Goal: Find specific page/section: Find specific page/section

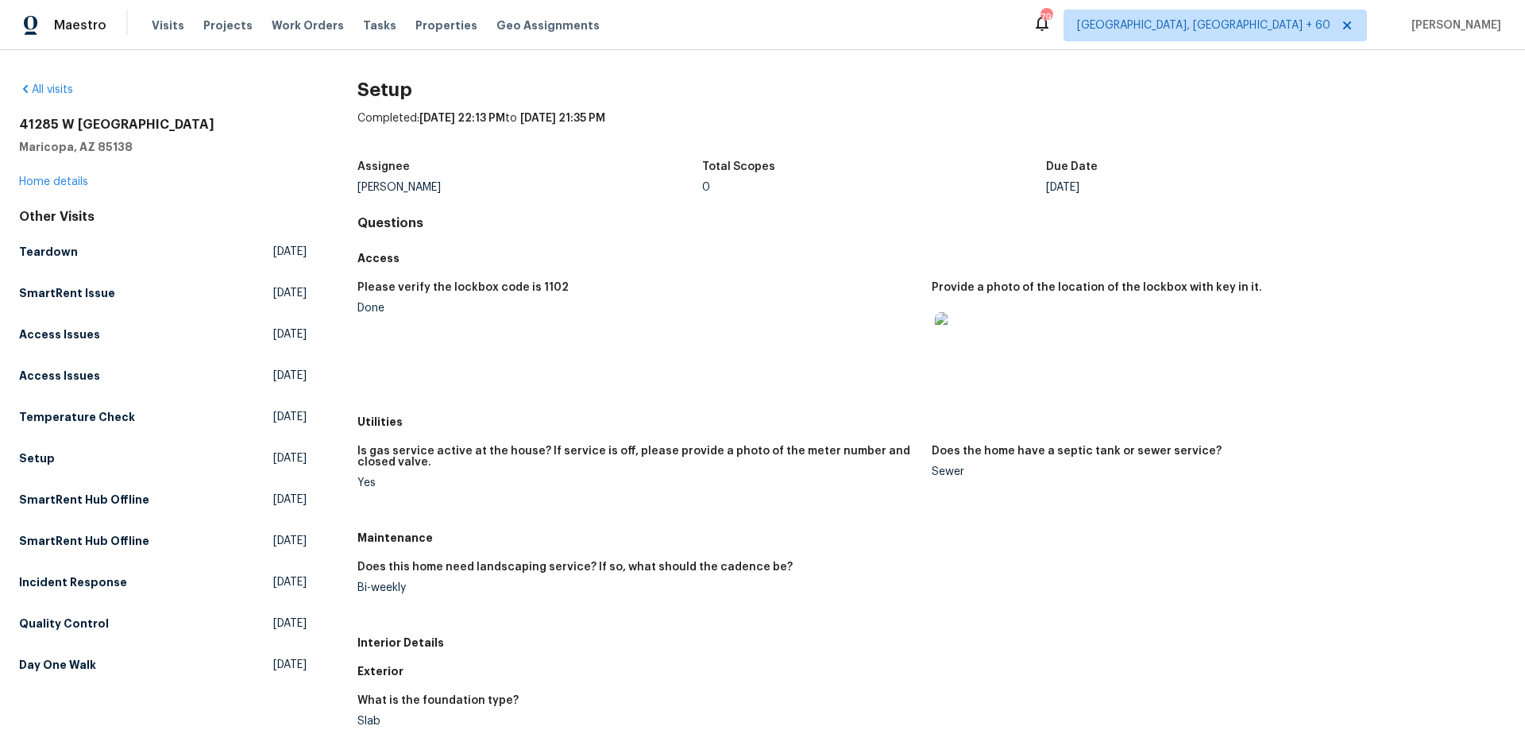
click at [51, 176] on div "[STREET_ADDRESS][PERSON_NAME] Home details" at bounding box center [163, 153] width 288 height 73
click at [54, 183] on link "Home details" at bounding box center [53, 181] width 69 height 11
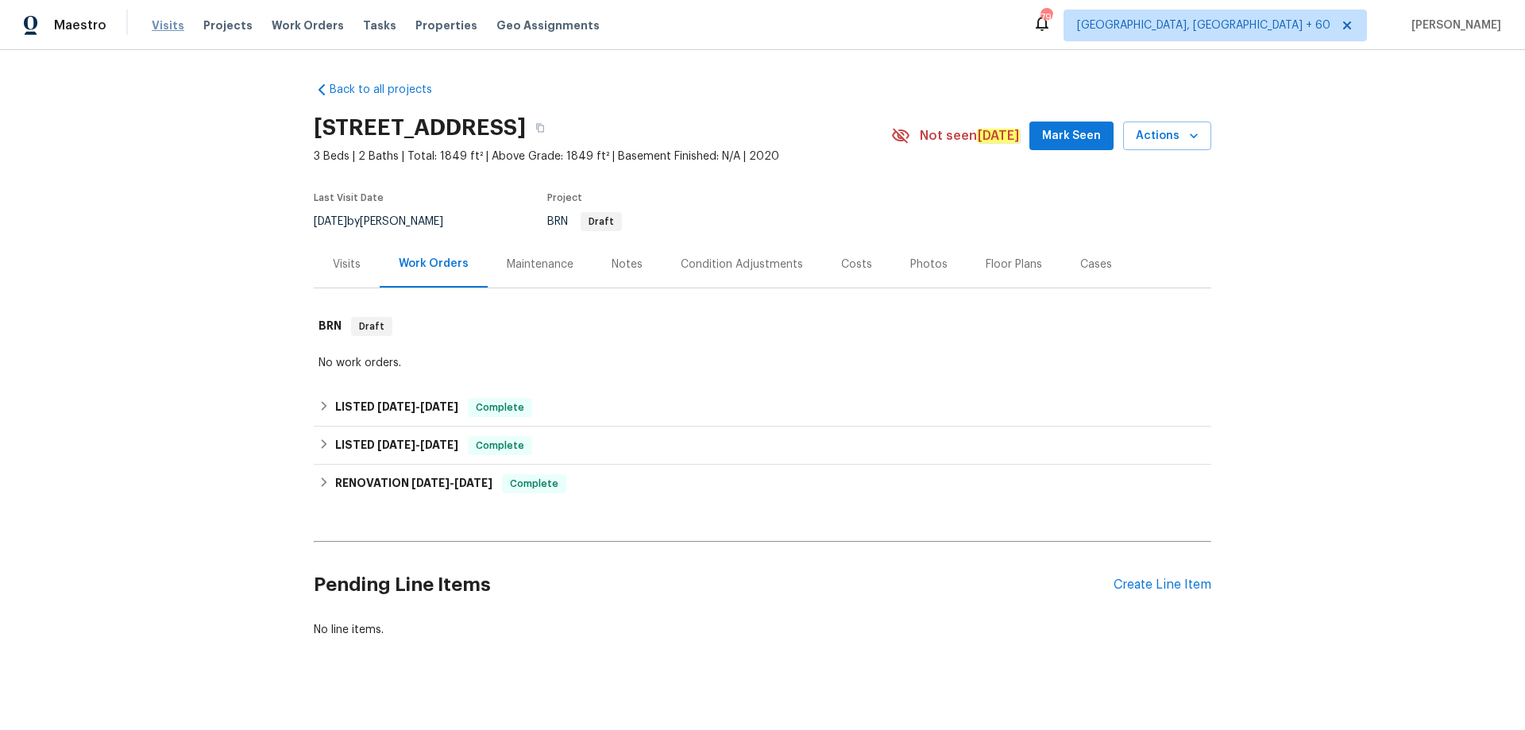
click at [161, 20] on span "Visits" at bounding box center [168, 25] width 33 height 16
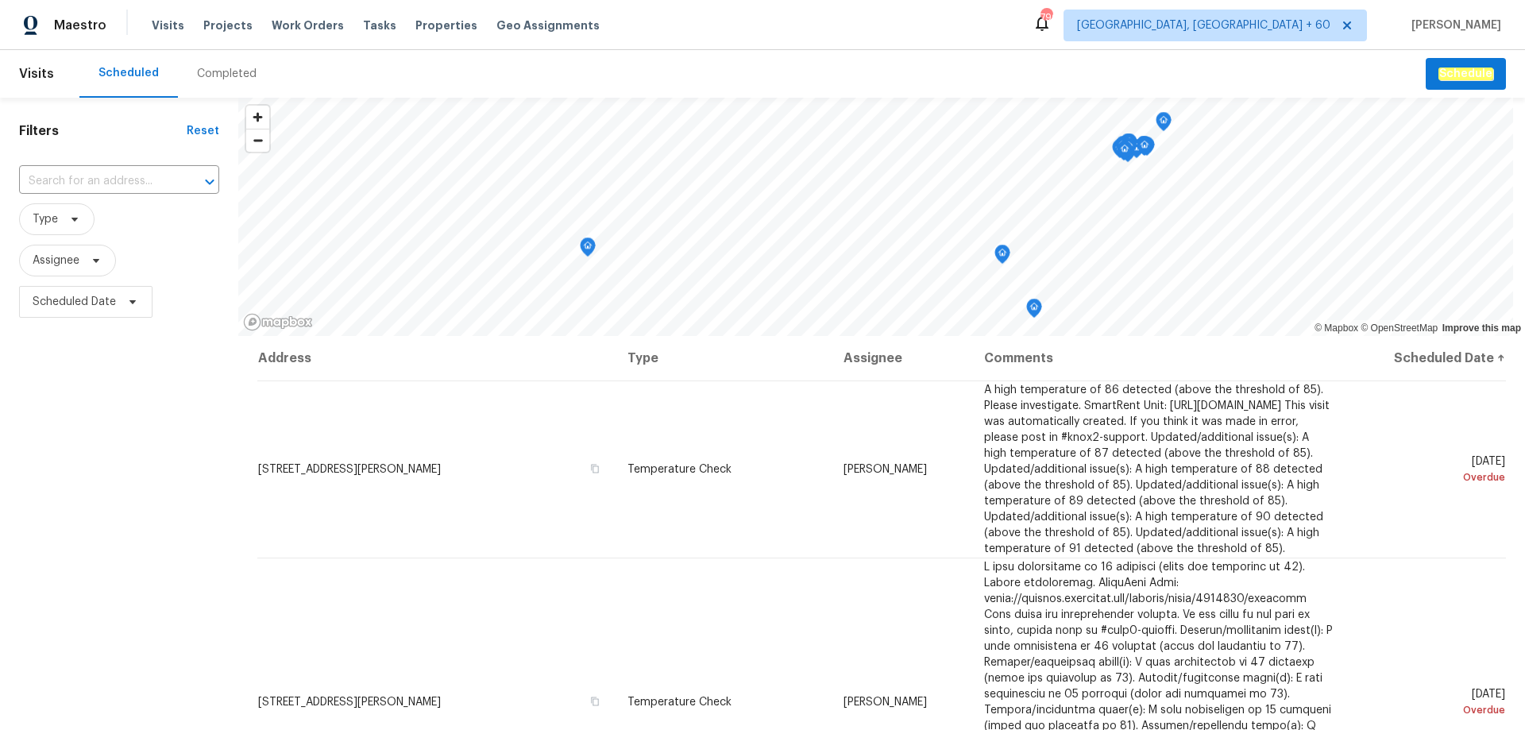
click at [219, 72] on div "Completed" at bounding box center [227, 74] width 60 height 16
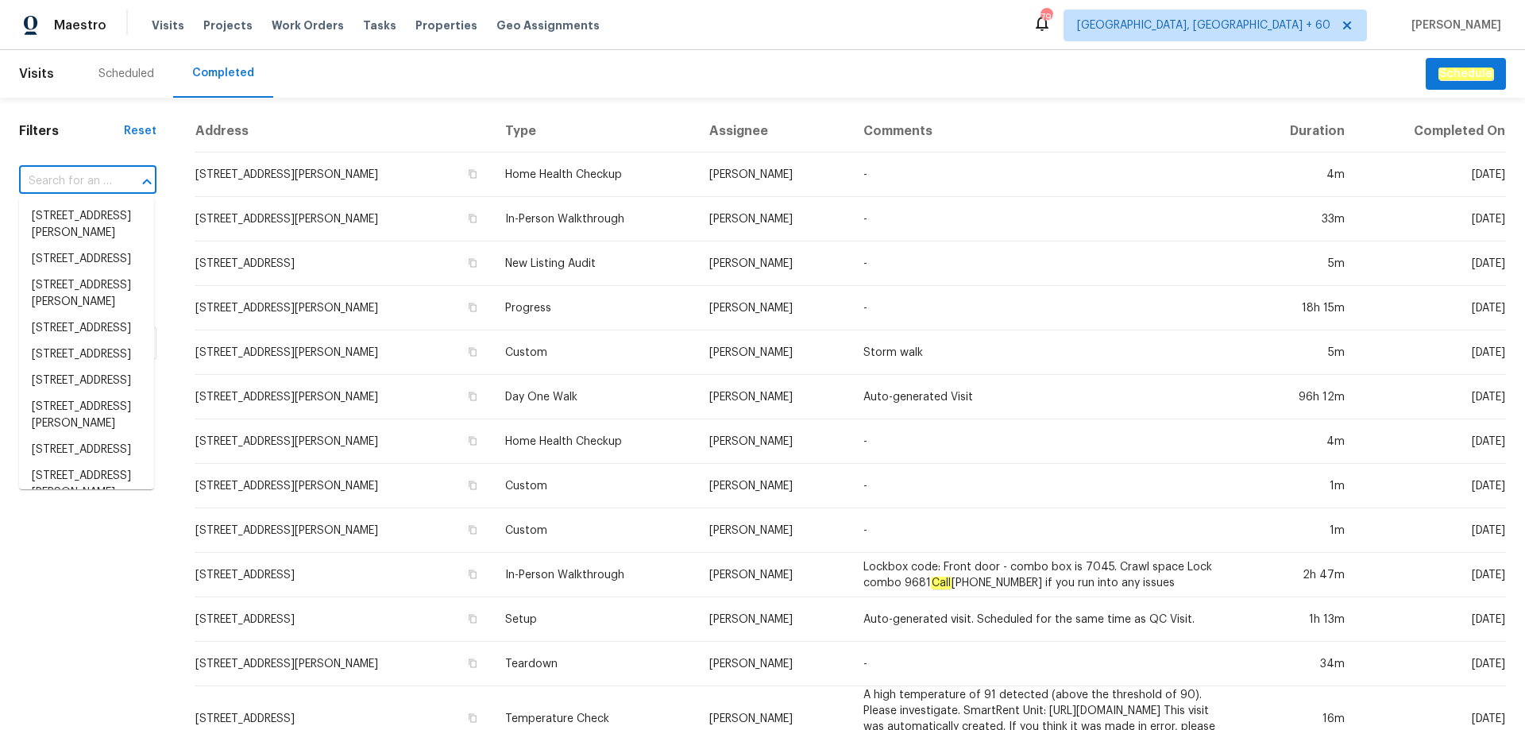
click at [87, 174] on input "text" at bounding box center [65, 181] width 93 height 25
paste input "[URL][DOMAIN_NAME]"
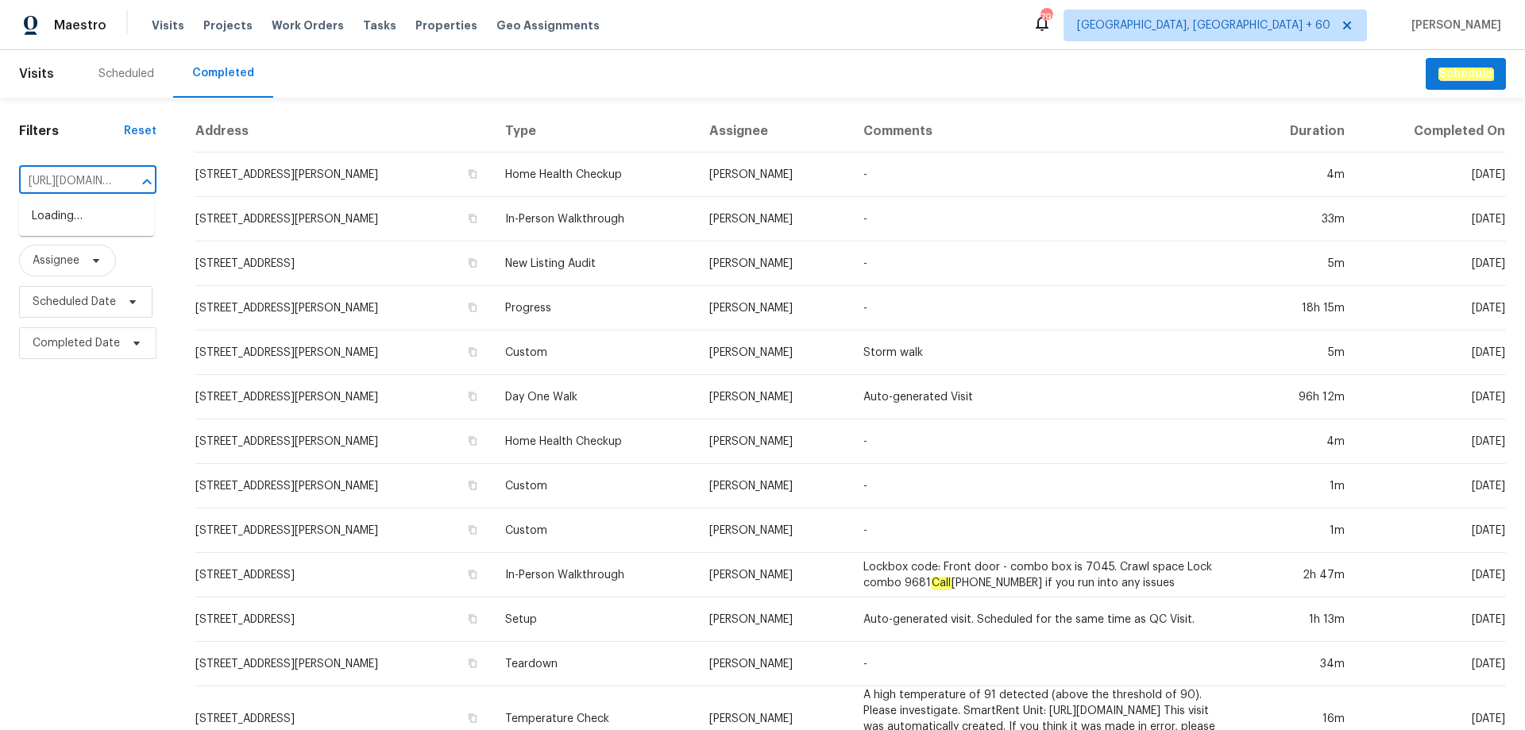
scroll to position [0, 411]
type input "[URL][DOMAIN_NAME]"
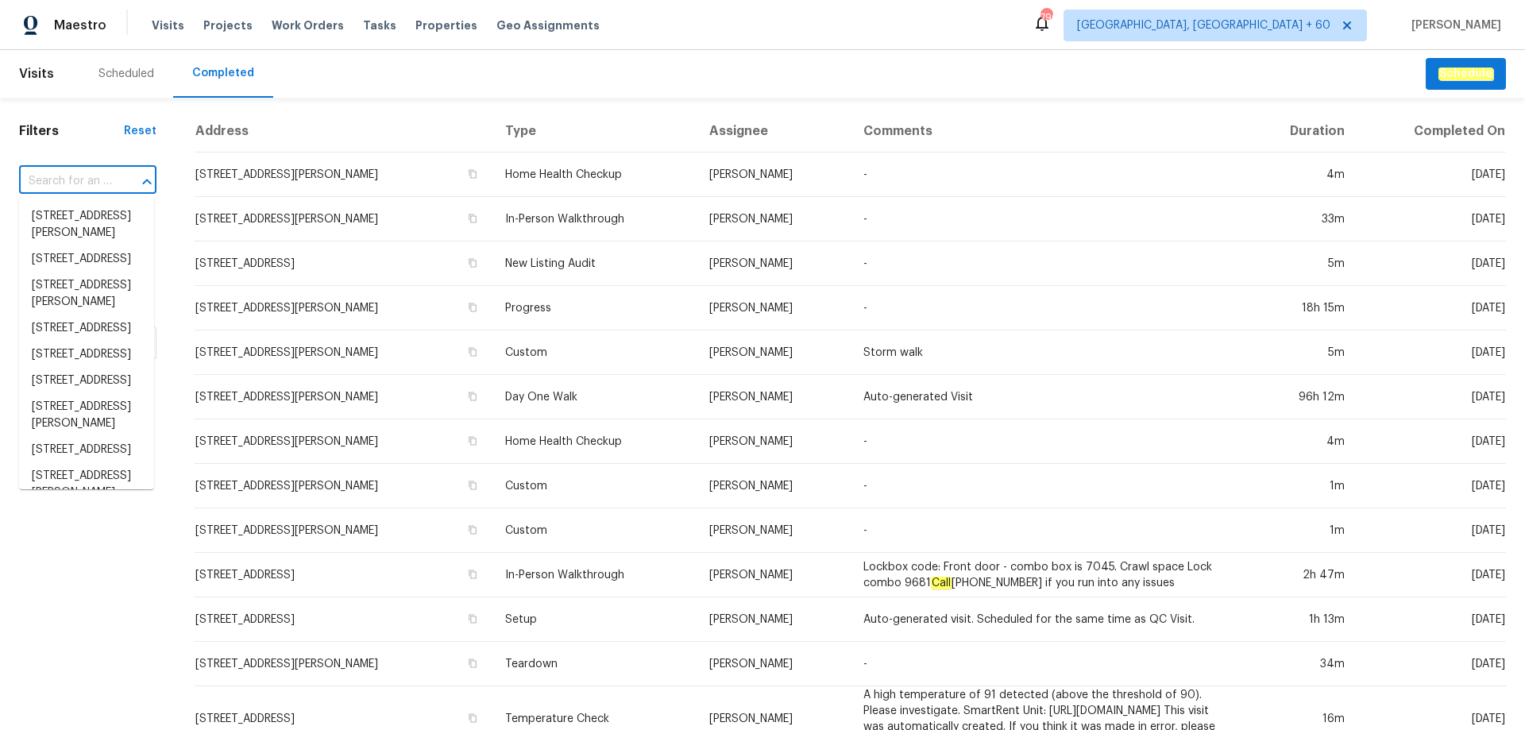
scroll to position [0, 0]
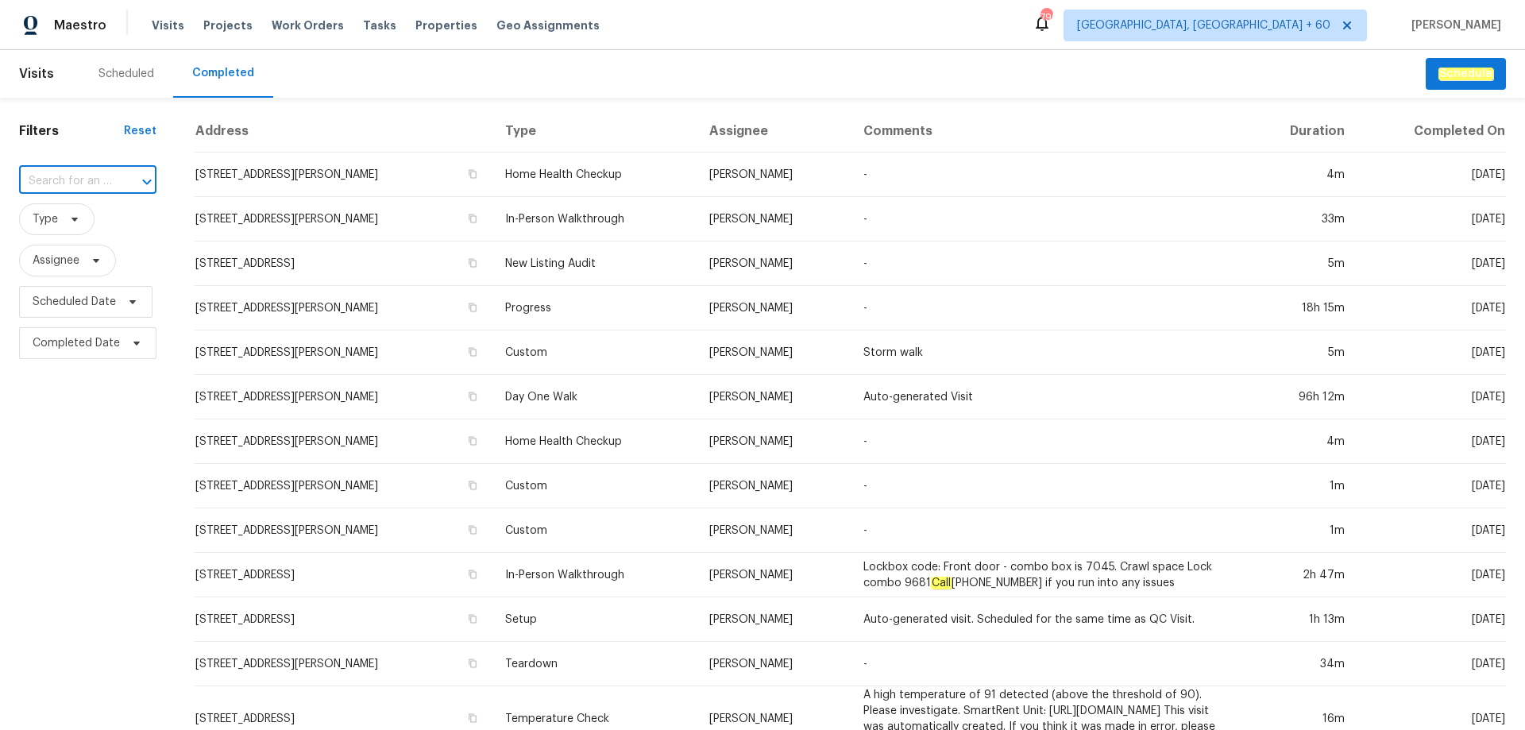
click at [68, 175] on input "text" at bounding box center [65, 181] width 93 height 25
paste input "[STREET_ADDRESS]"
type input "[STREET_ADDRESS]"
click at [78, 221] on li "[STREET_ADDRESS]" at bounding box center [86, 216] width 135 height 26
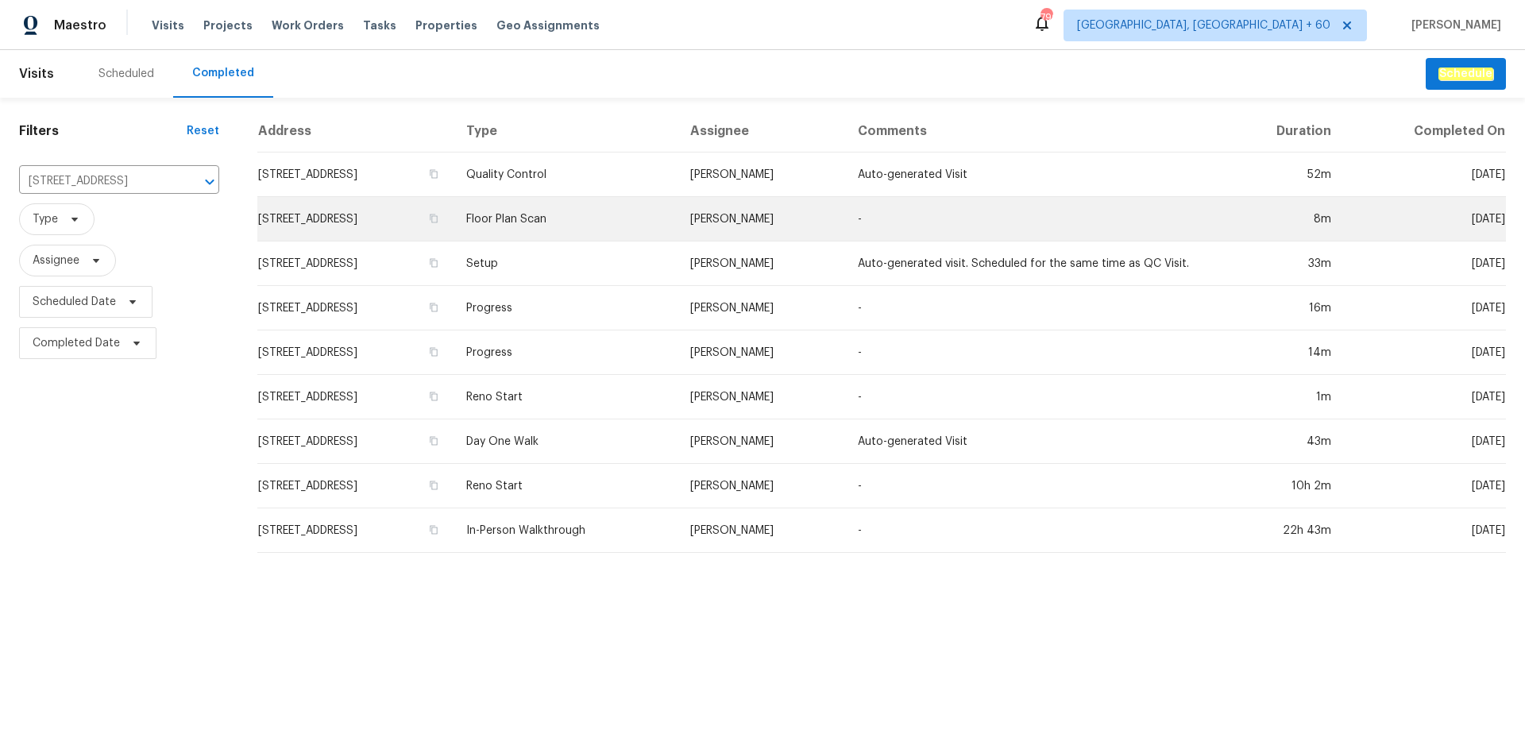
click at [631, 205] on td "Floor Plan Scan" at bounding box center [565, 219] width 223 height 44
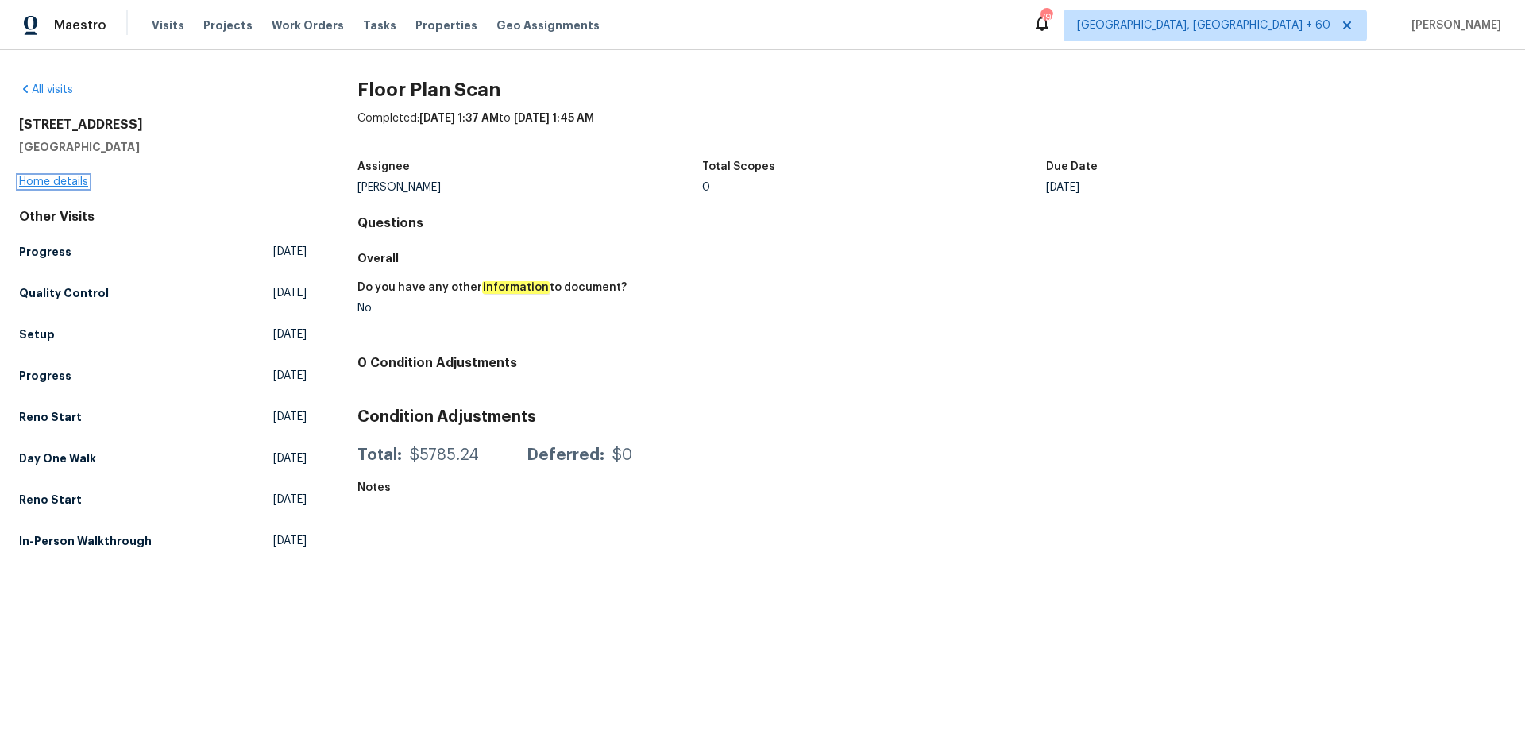
click at [57, 183] on link "Home details" at bounding box center [53, 181] width 69 height 11
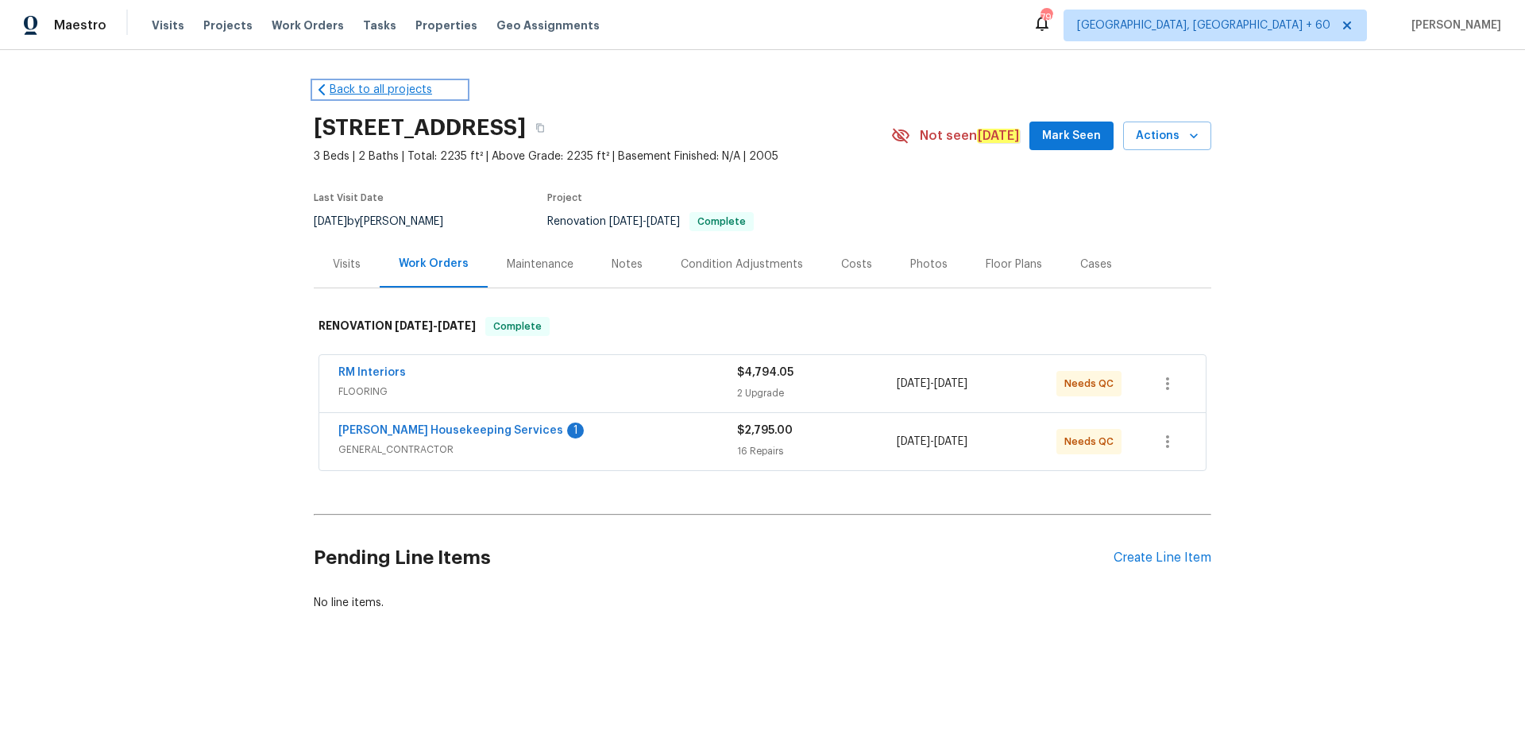
click at [315, 90] on icon at bounding box center [322, 90] width 16 height 16
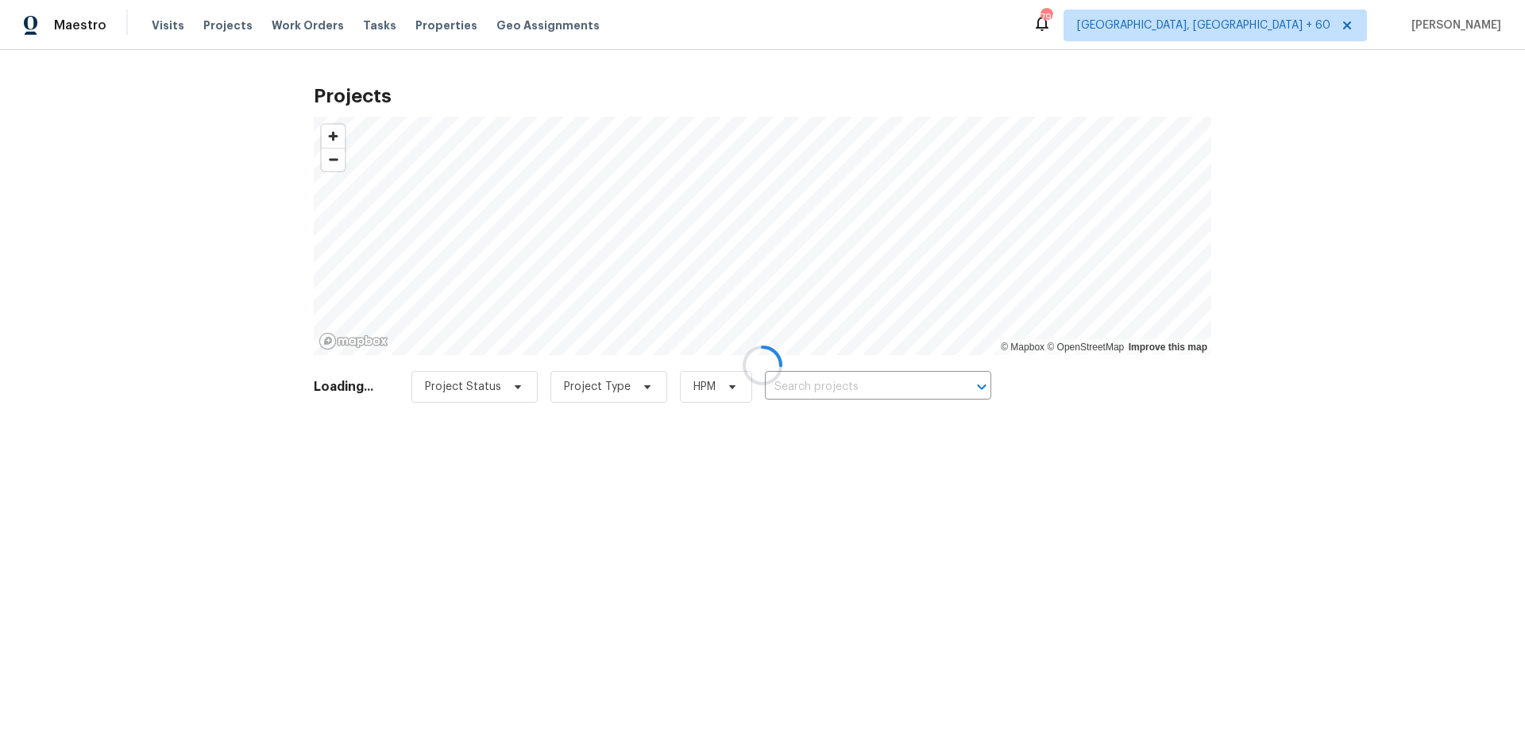
click at [163, 29] on div at bounding box center [762, 365] width 1525 height 730
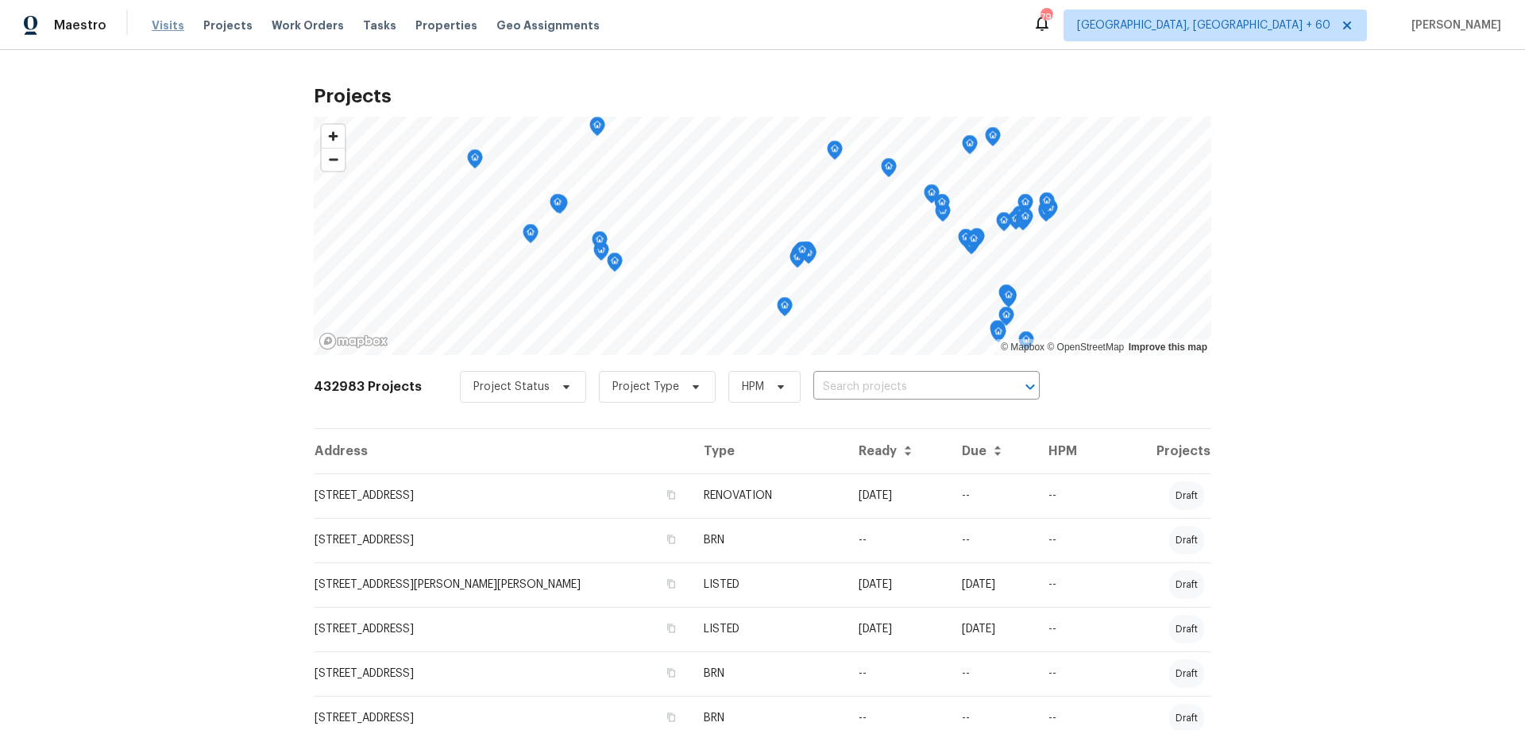
click at [163, 25] on span "Visits" at bounding box center [168, 25] width 33 height 16
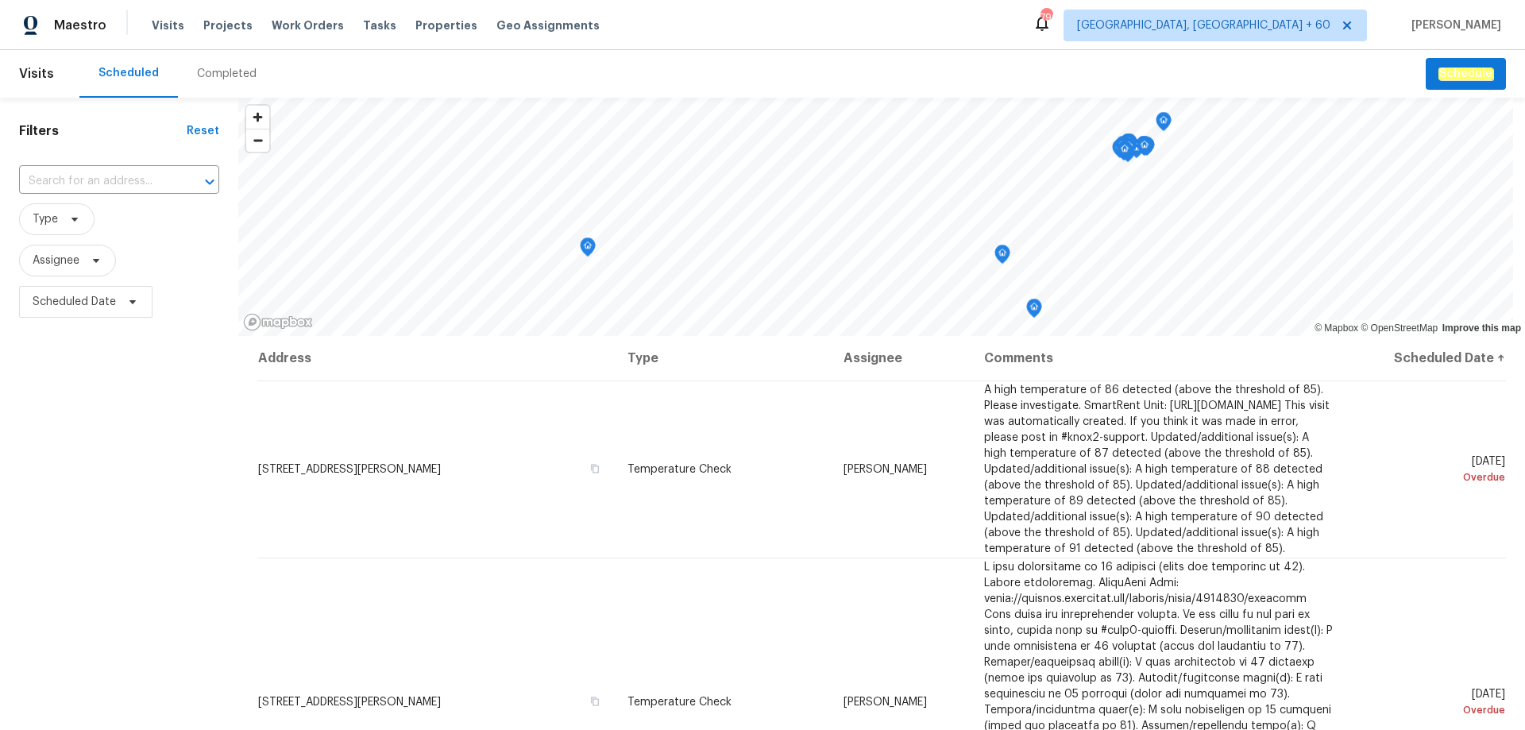
click at [213, 68] on div "Completed" at bounding box center [227, 74] width 60 height 16
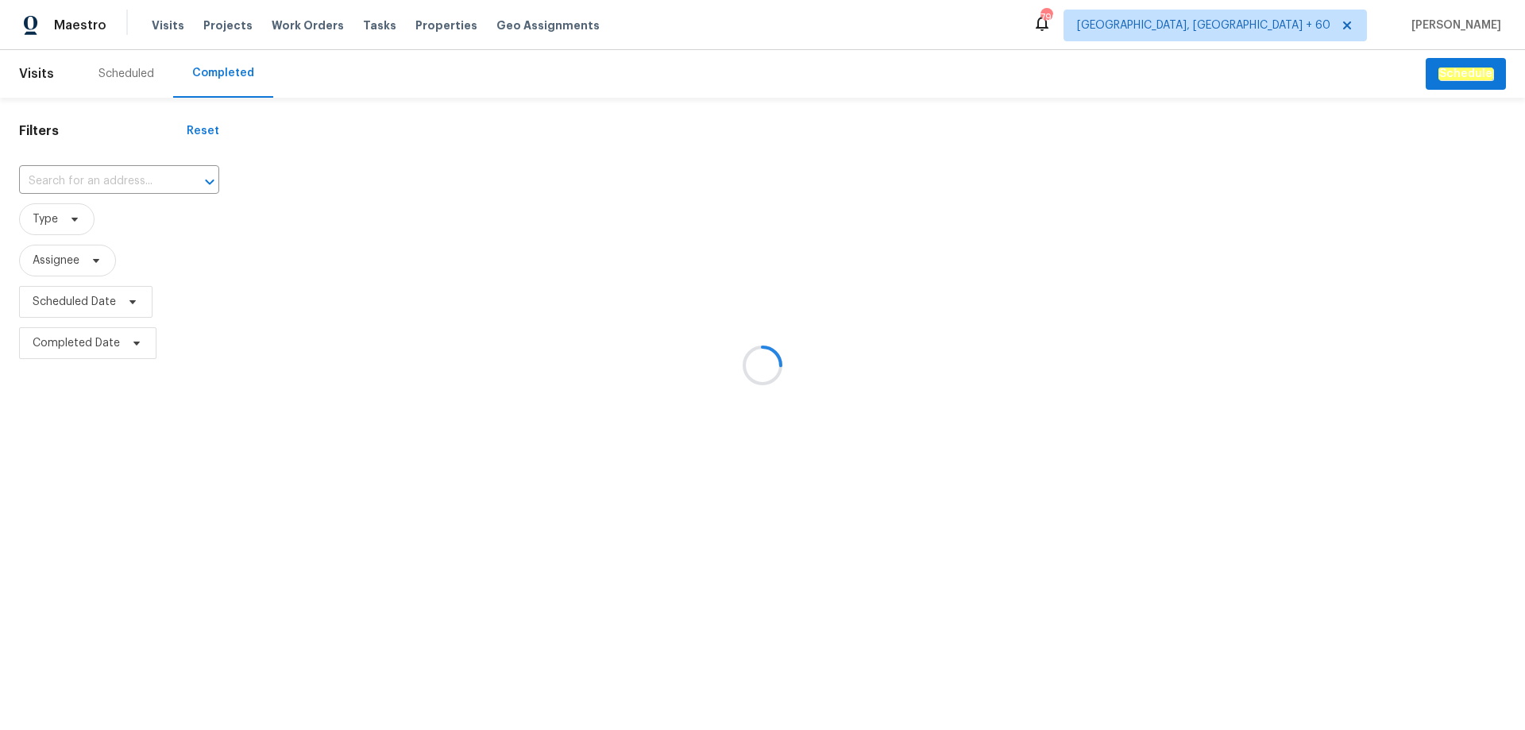
click at [152, 173] on div at bounding box center [762, 365] width 1525 height 730
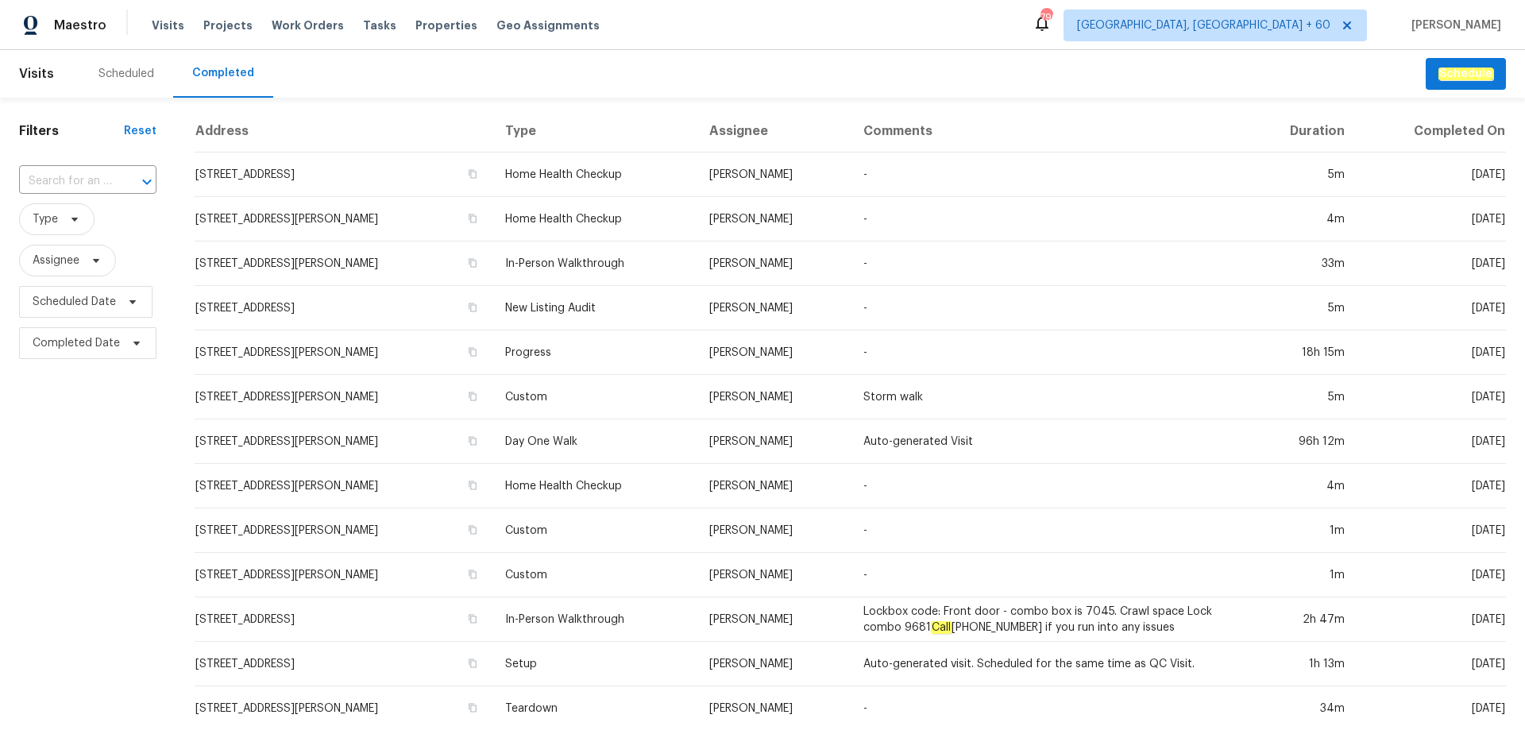
click at [130, 181] on div at bounding box center [135, 182] width 41 height 22
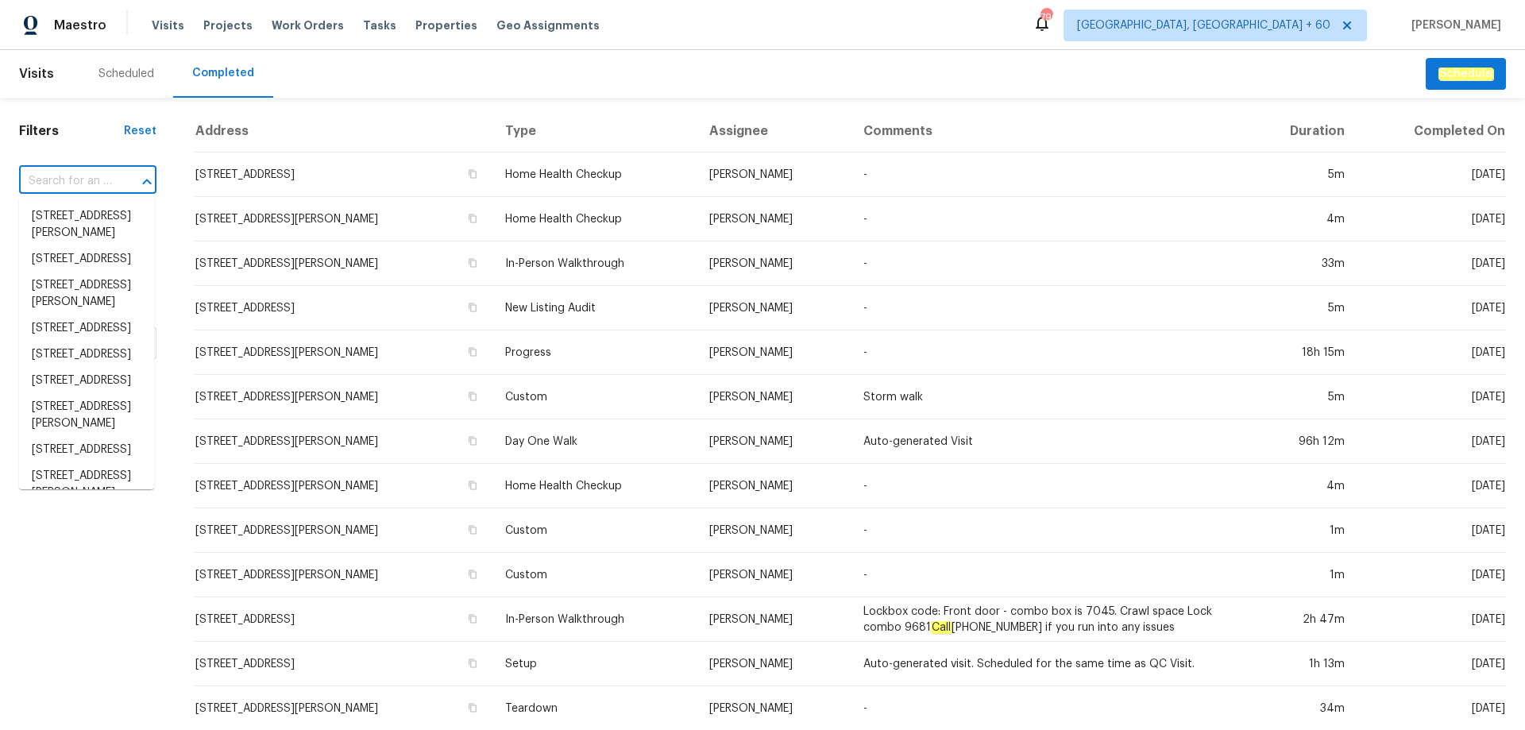
paste input "[STREET_ADDRESS]"
type input "[STREET_ADDRESS]"
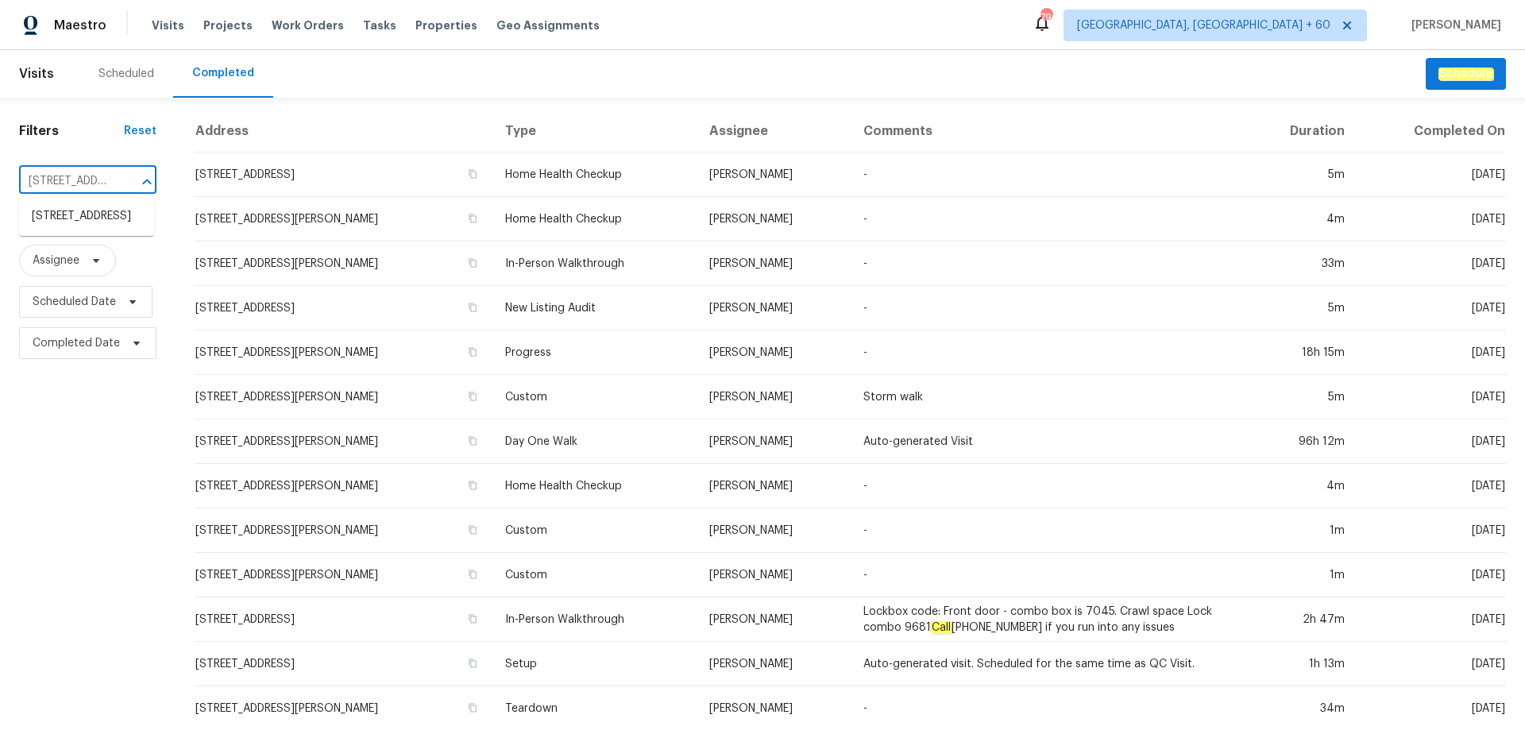
scroll to position [0, 127]
click at [108, 230] on li "[STREET_ADDRESS]" at bounding box center [86, 216] width 135 height 26
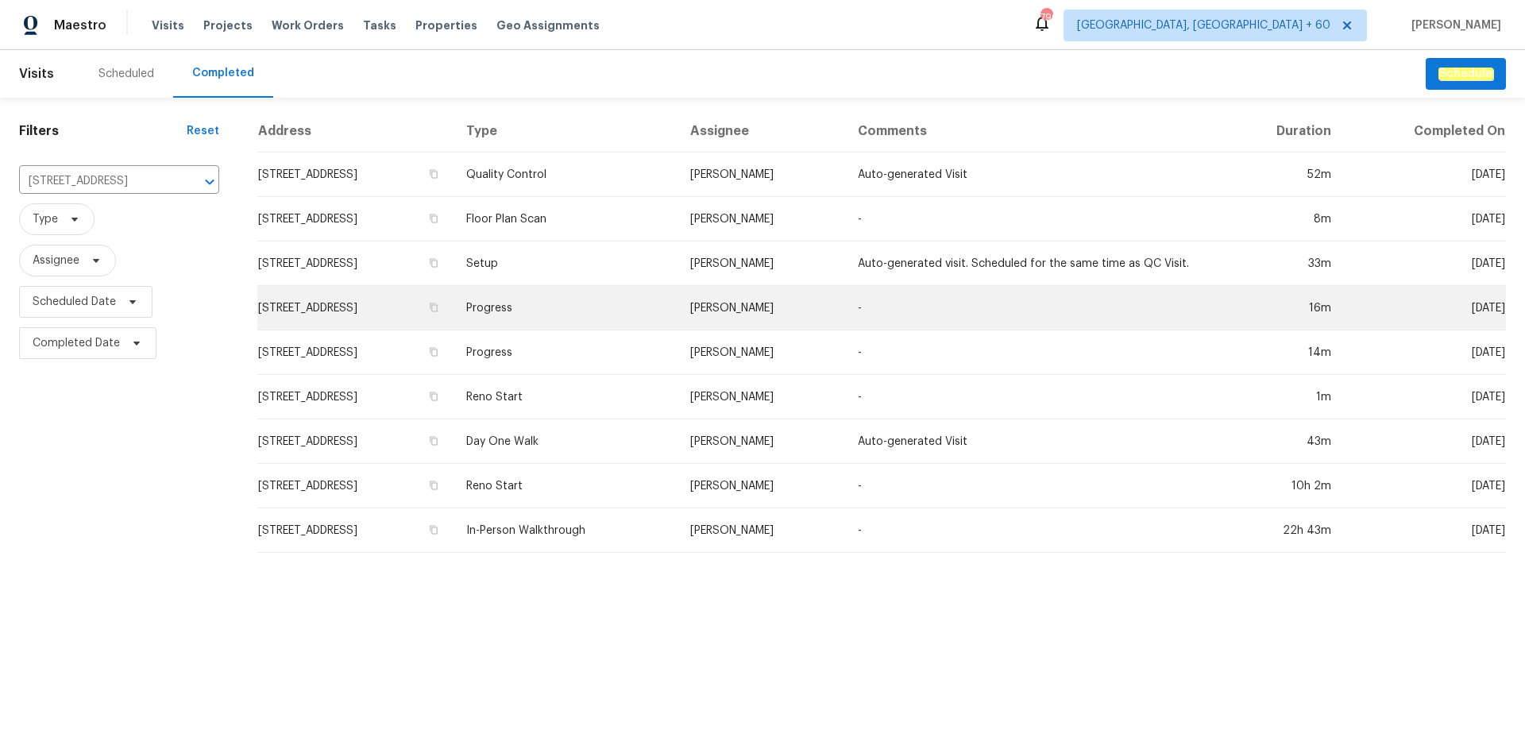
click at [670, 311] on td "Progress" at bounding box center [565, 308] width 223 height 44
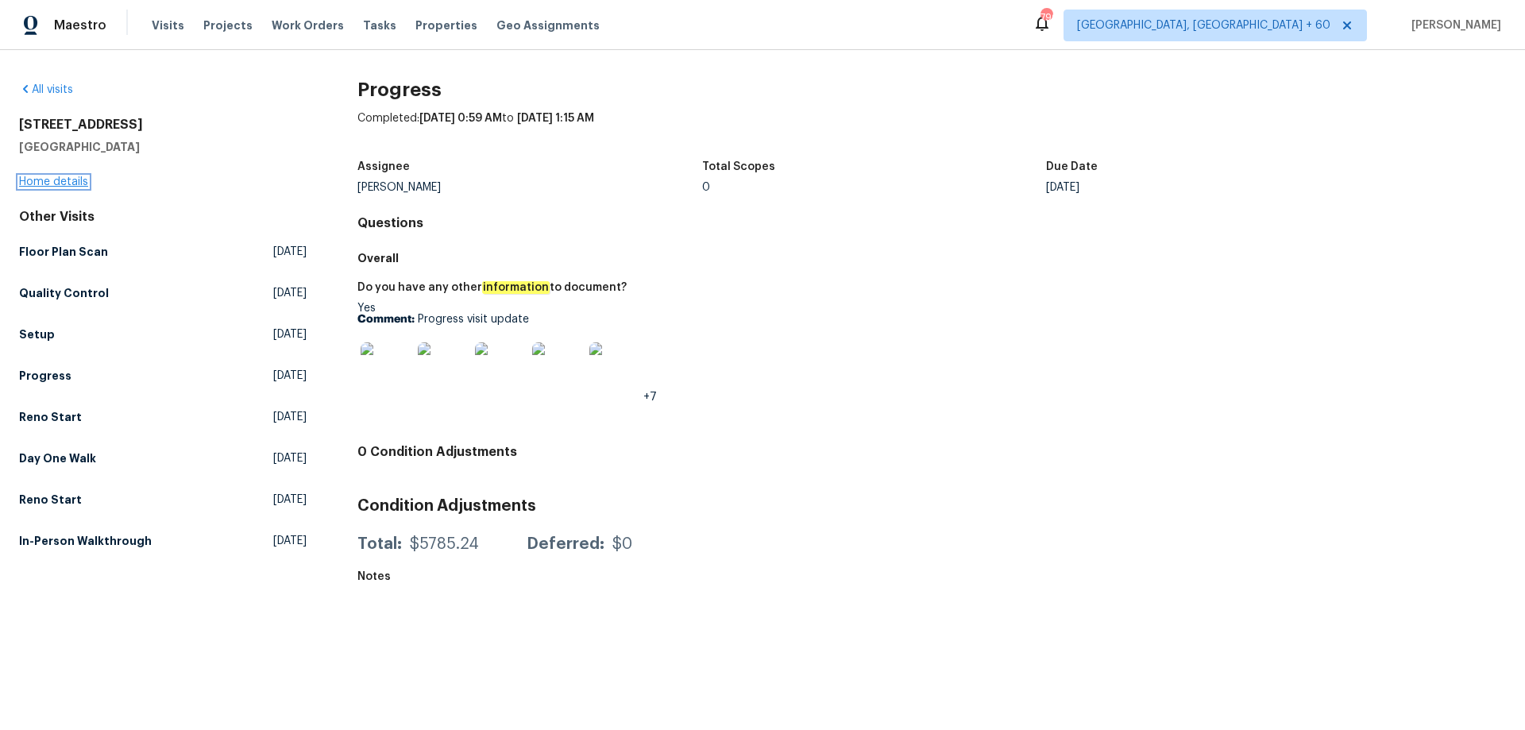
click at [69, 179] on link "Home details" at bounding box center [53, 181] width 69 height 11
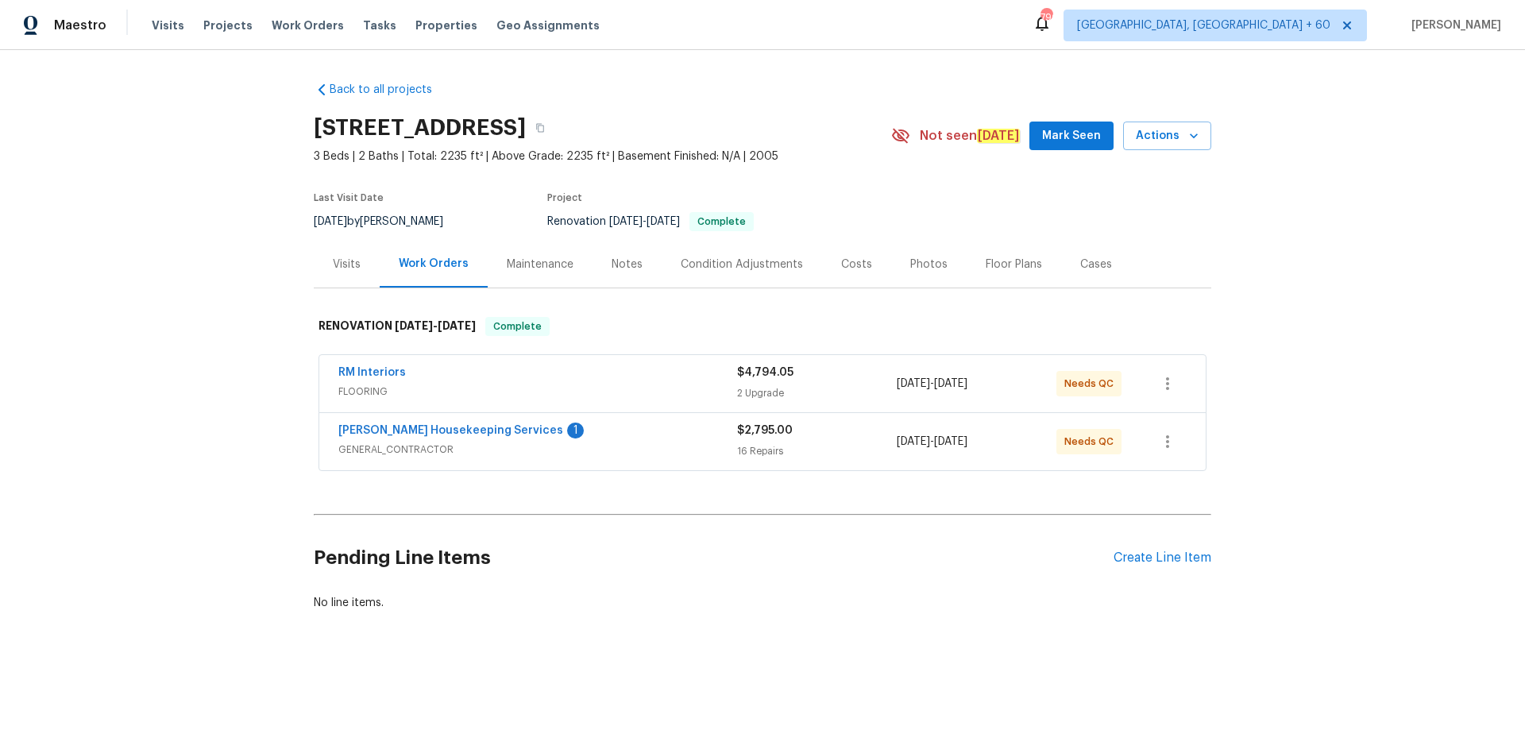
click at [917, 264] on div "Photos" at bounding box center [928, 265] width 37 height 16
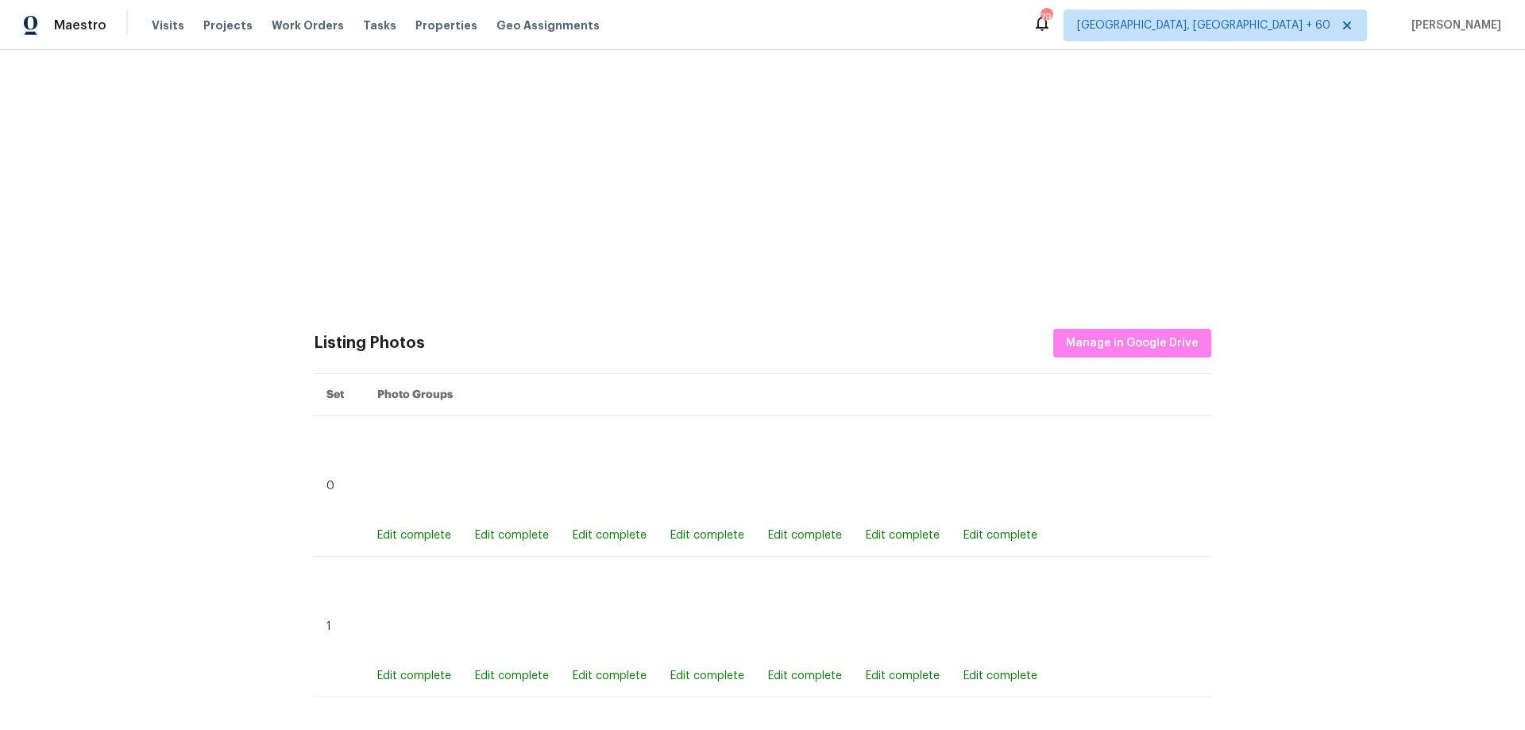
scroll to position [238, 0]
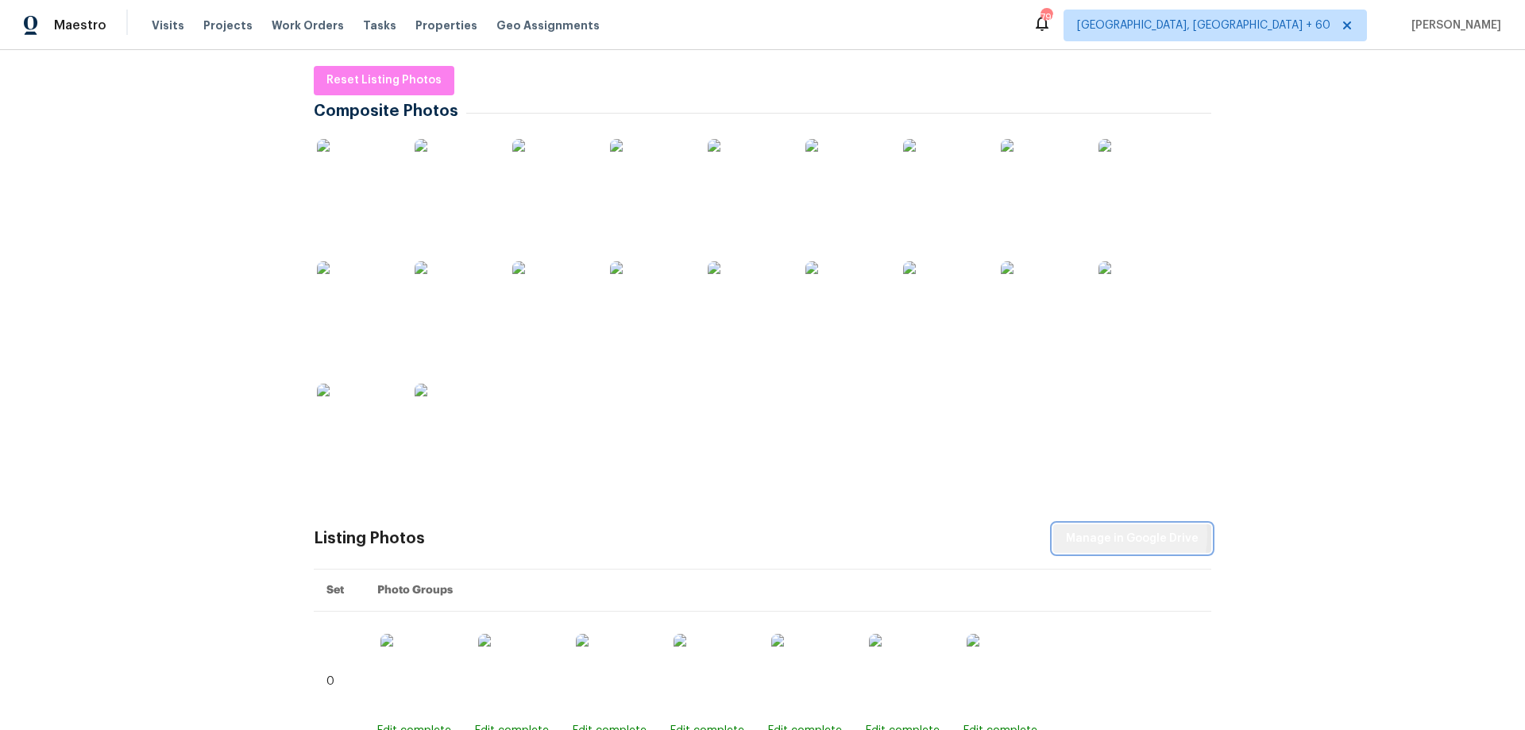
click at [1103, 535] on span "Manage in Google Drive" at bounding box center [1132, 539] width 133 height 20
